Goal: Information Seeking & Learning: Learn about a topic

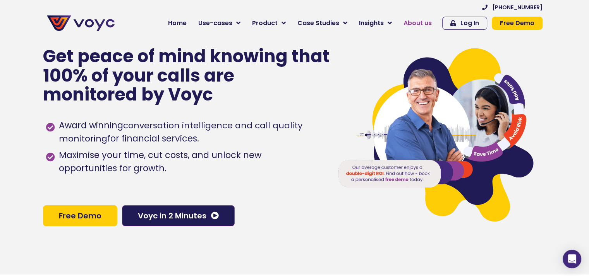
click at [411, 24] on span "About us" at bounding box center [417, 23] width 28 height 9
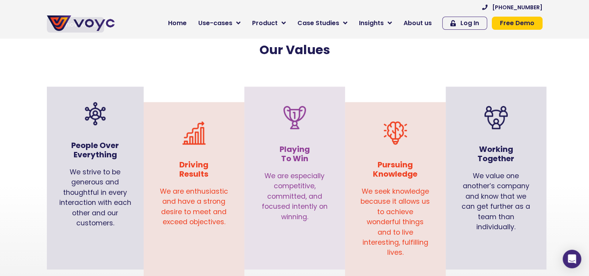
scroll to position [747, 6]
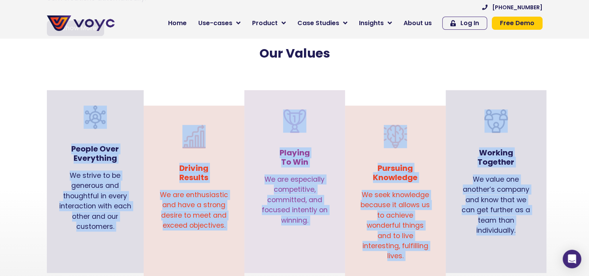
drag, startPoint x: 70, startPoint y: 95, endPoint x: 526, endPoint y: 232, distance: 476.7
click at [526, 232] on div "People Over Everything We strive to be generous and thoughtful in every interac…" at bounding box center [294, 189] width 503 height 183
copy div "People Over Everything We strive to be generous and thoughtful in every interac…"
click at [526, 232] on div "We value one another’s company and know that we can get further as a team than …" at bounding box center [495, 209] width 85 height 77
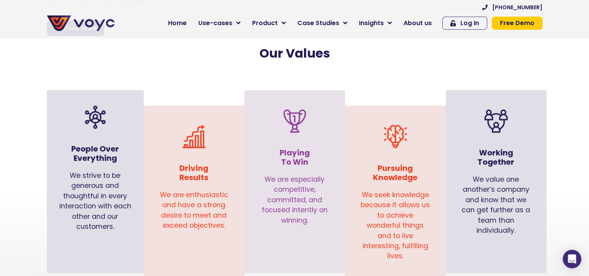
scroll to position [747, 0]
